Goal: Information Seeking & Learning: Learn about a topic

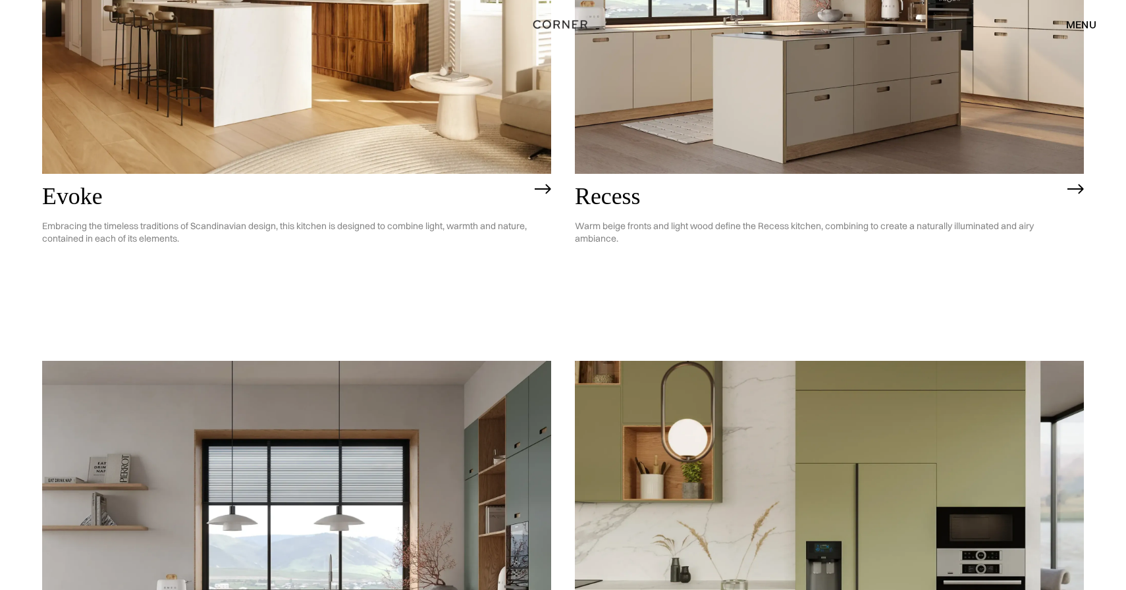
scroll to position [2167, 0]
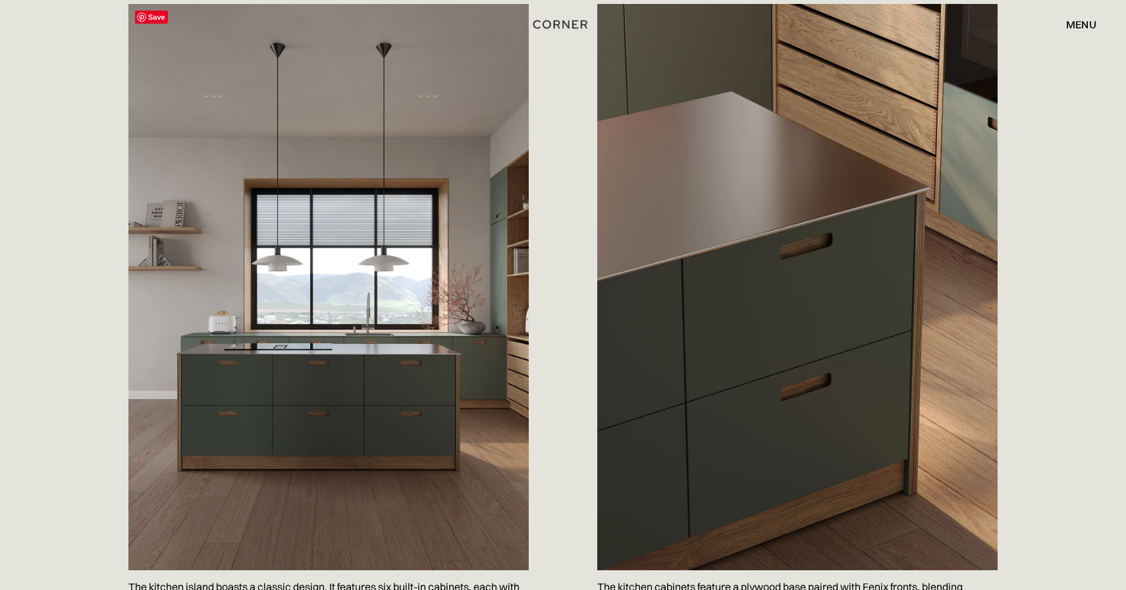
scroll to position [766, 0]
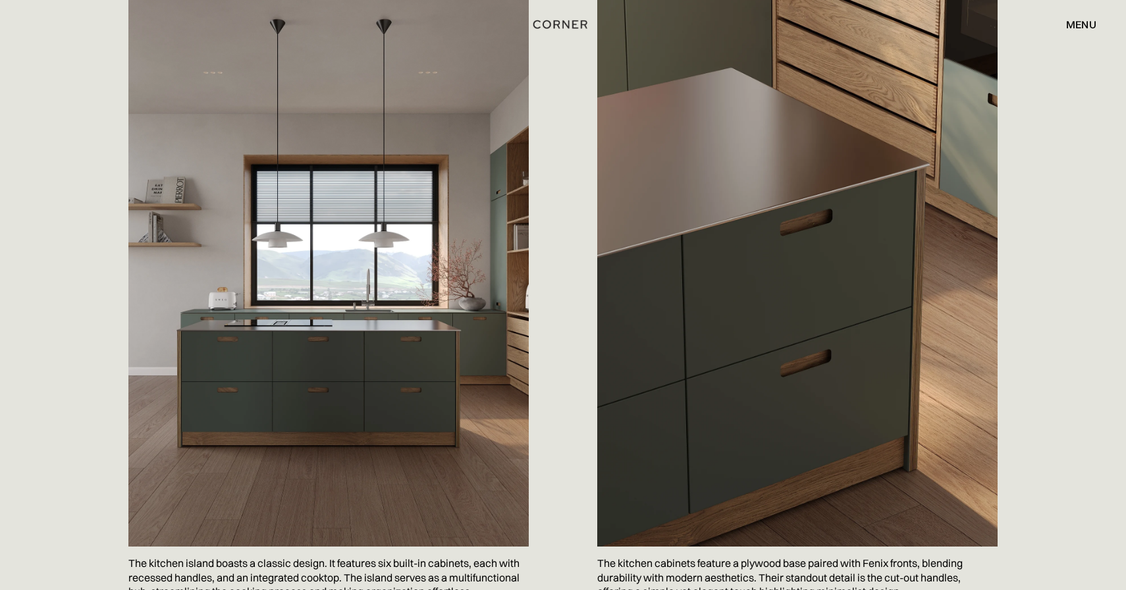
click at [1096, 26] on div "menu" at bounding box center [1081, 24] width 30 height 11
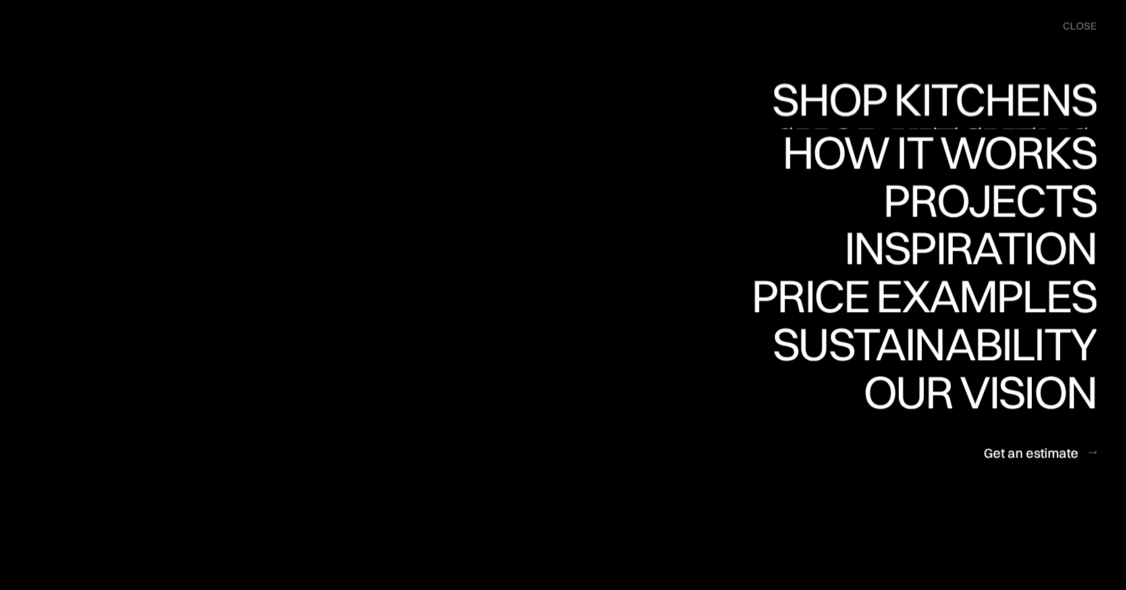
click at [972, 92] on link "Shop Kitchens Shop Kitchens" at bounding box center [930, 105] width 331 height 48
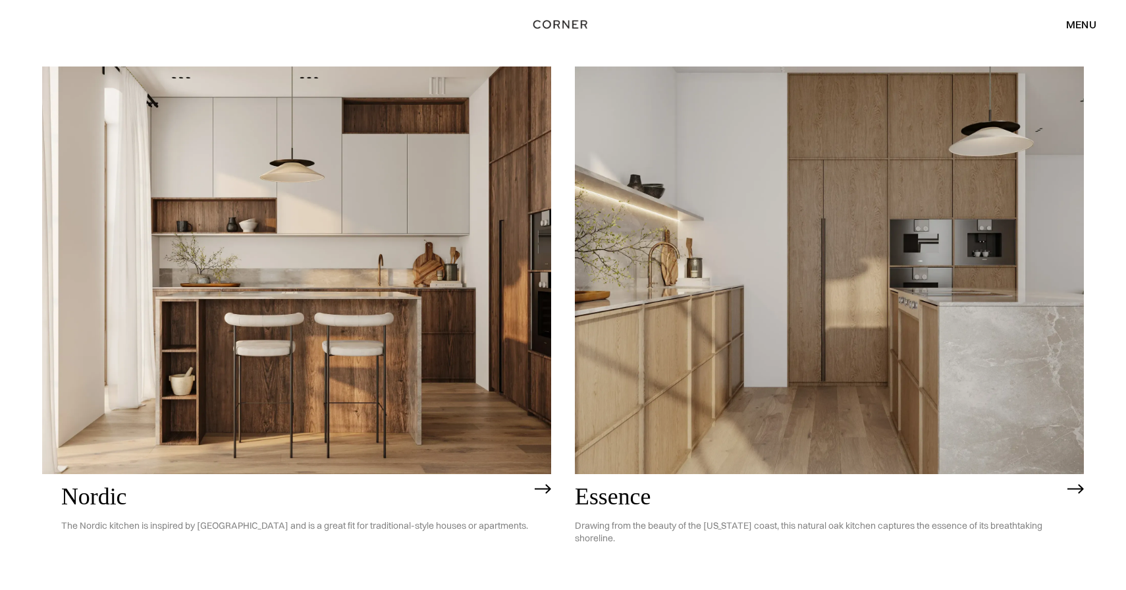
scroll to position [129, 0]
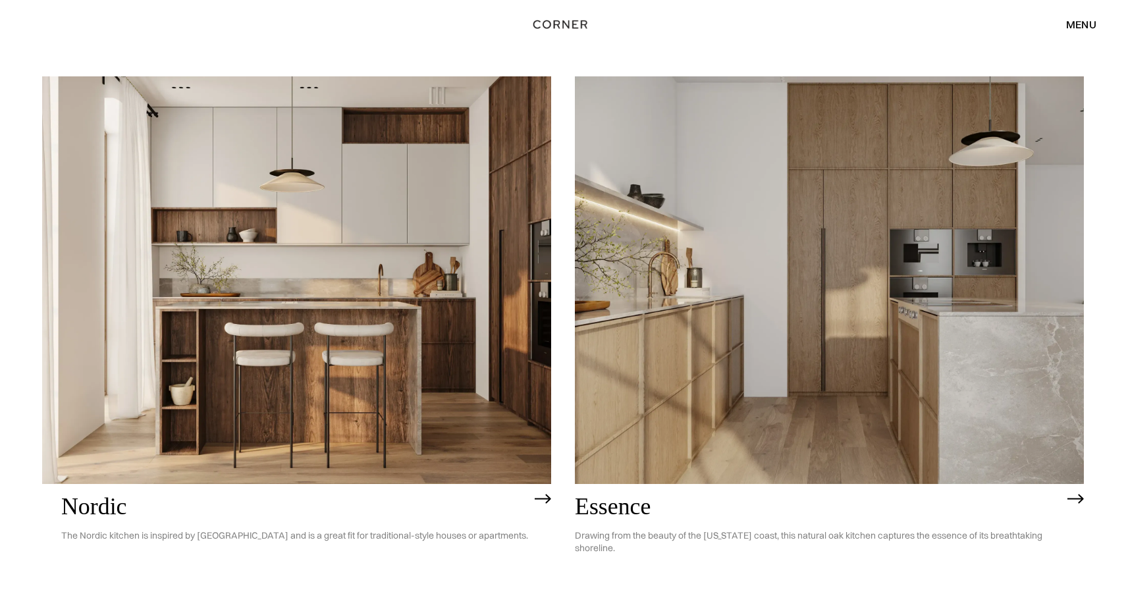
click at [348, 355] on img at bounding box center [296, 279] width 509 height 407
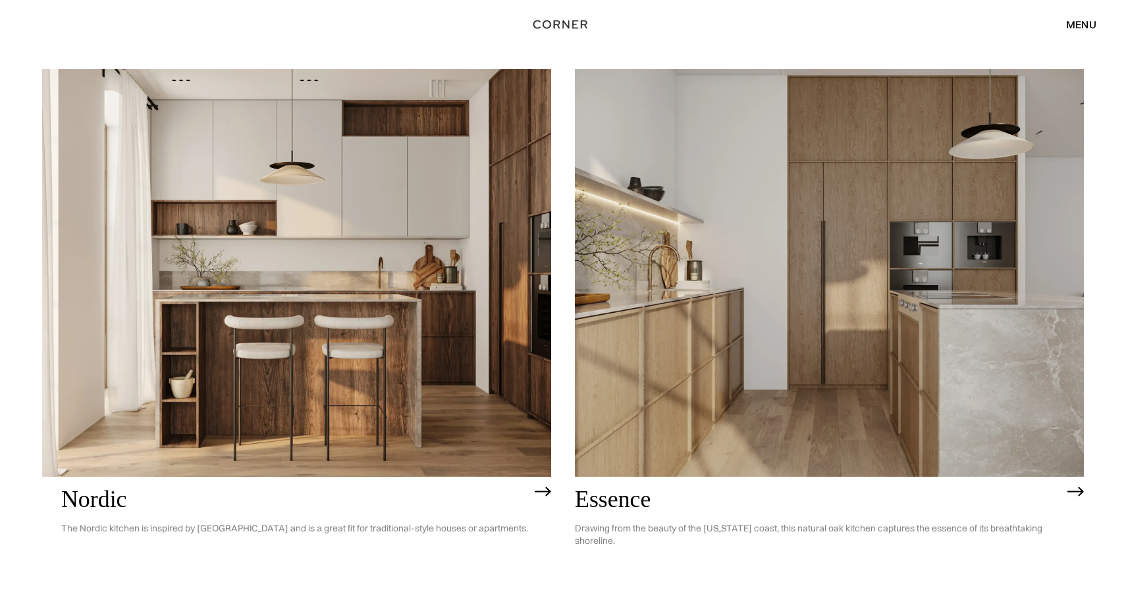
scroll to position [130, 0]
